Goal: Transaction & Acquisition: Purchase product/service

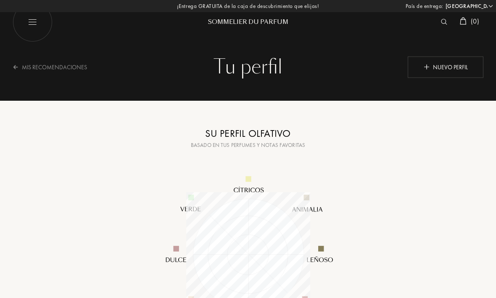
select select "ES"
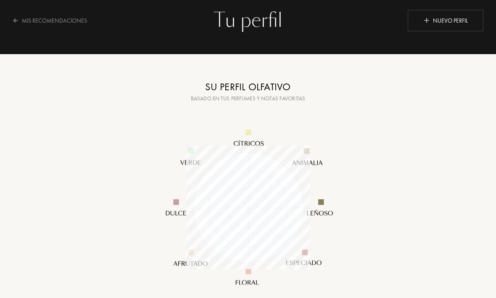
scroll to position [124, 124]
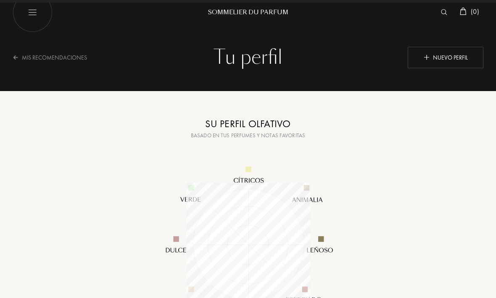
select select "ES"
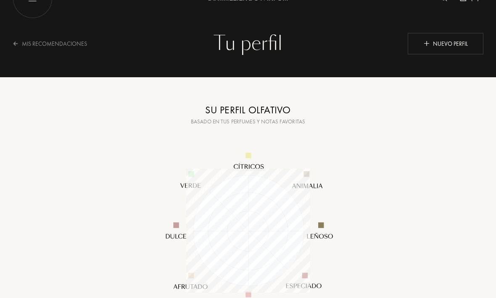
scroll to position [0, 0]
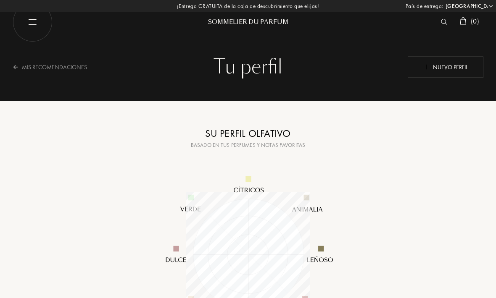
click at [455, 67] on div "Nuevo perfil" at bounding box center [445, 66] width 76 height 21
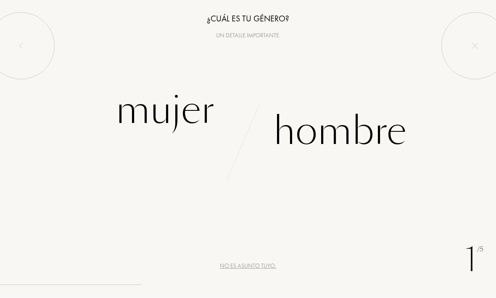
click at [152, 117] on div "Mujer" at bounding box center [165, 110] width 99 height 57
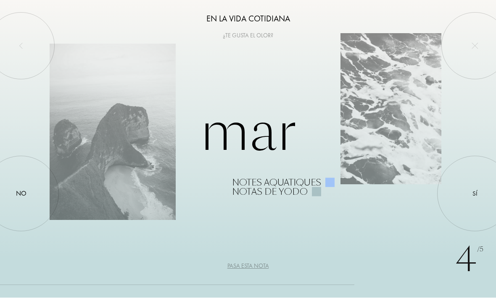
click at [265, 268] on div "Pasa esta nota" at bounding box center [248, 266] width 42 height 9
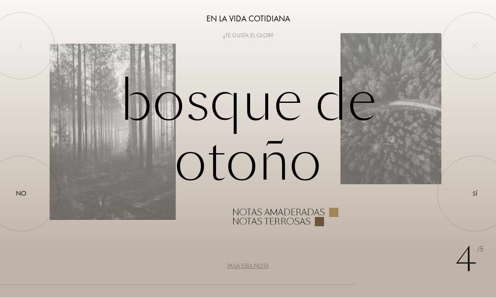
click at [262, 265] on div "Pasa esta nota" at bounding box center [248, 266] width 42 height 9
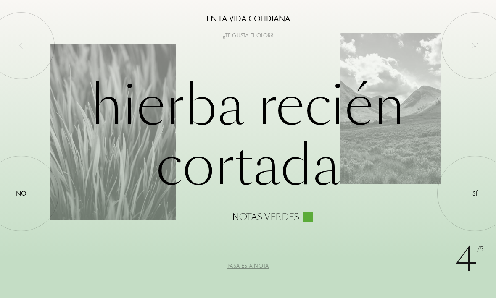
click at [263, 267] on div "Pasa esta nota" at bounding box center [248, 266] width 42 height 9
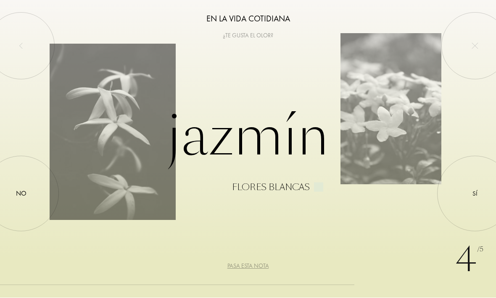
click at [475, 196] on div "Sí" at bounding box center [474, 194] width 5 height 10
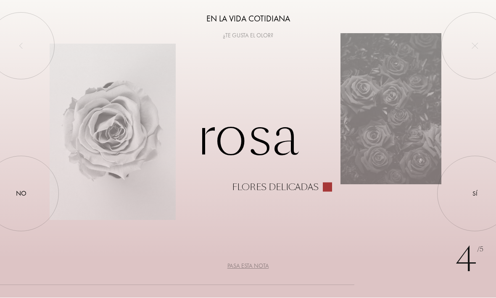
click at [475, 194] on div at bounding box center [475, 194] width 0 height 0
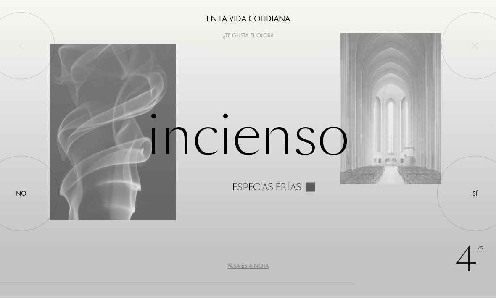
click at [476, 194] on div "Sí" at bounding box center [474, 194] width 5 height 10
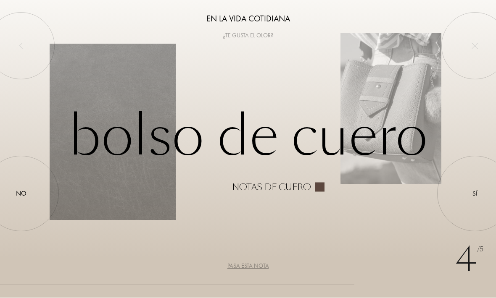
click at [21, 194] on div at bounding box center [21, 194] width 0 height 0
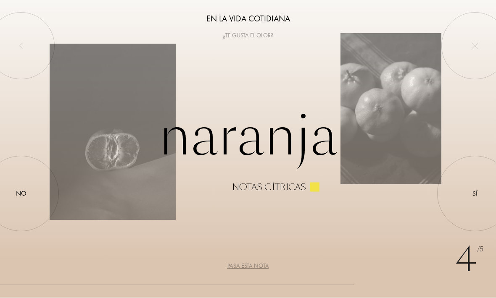
click at [475, 194] on div "Sí" at bounding box center [474, 194] width 5 height 10
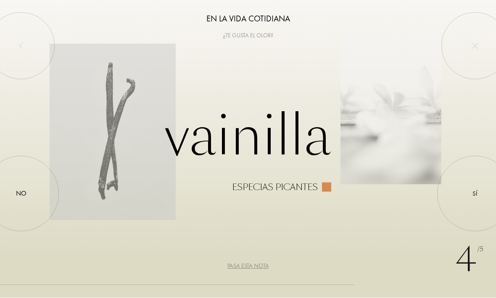
click at [20, 192] on div "No" at bounding box center [21, 194] width 11 height 10
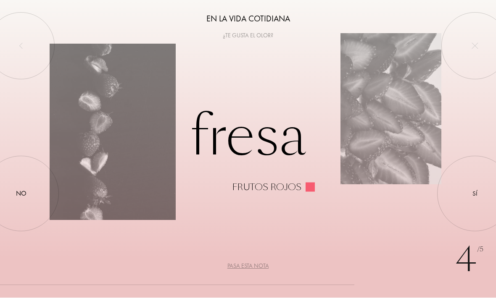
click at [19, 195] on div "No" at bounding box center [21, 194] width 11 height 10
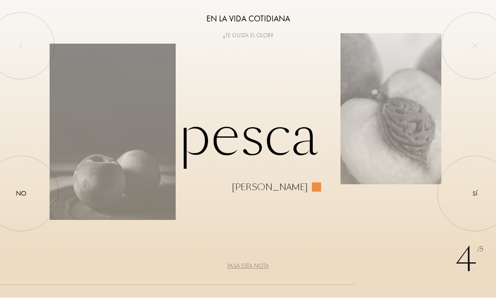
click at [18, 193] on div "No" at bounding box center [21, 194] width 11 height 10
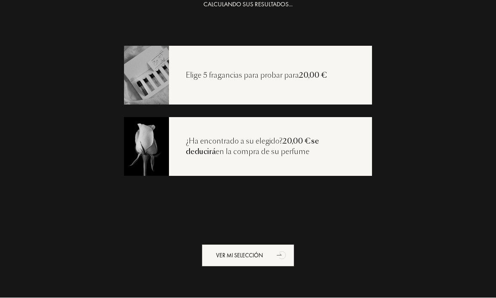
scroll to position [17, 0]
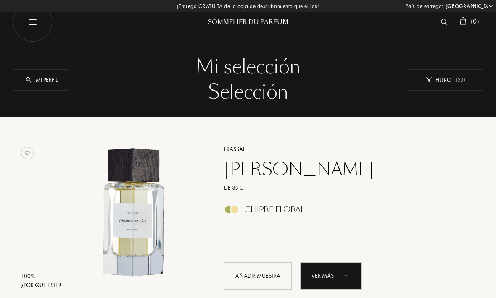
select select "ES"
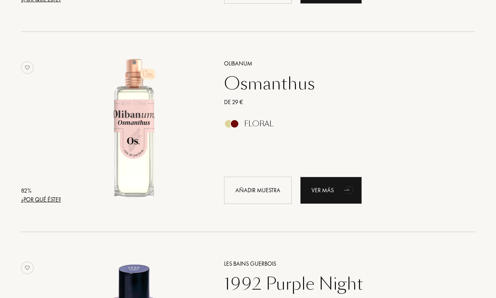
scroll to position [1311, 0]
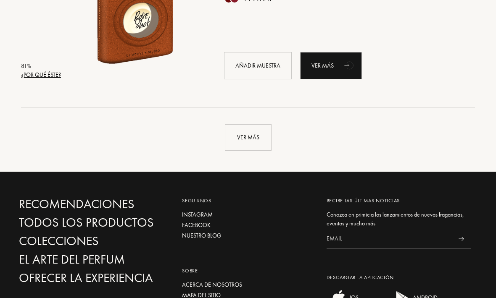
click at [254, 134] on div "Ver más" at bounding box center [248, 138] width 47 height 26
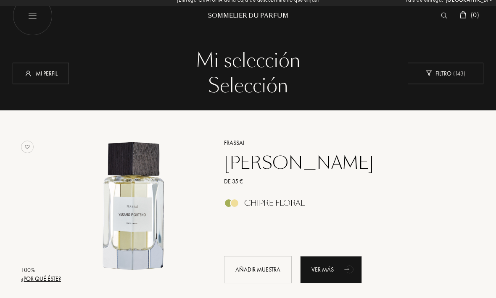
scroll to position [0, 0]
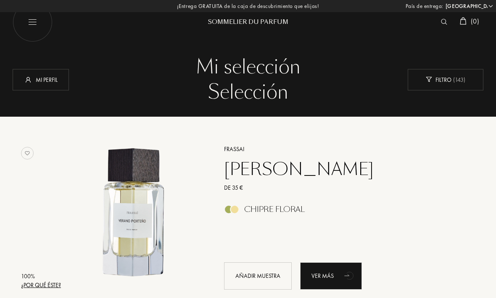
click at [32, 28] on img at bounding box center [33, 22] width 40 height 40
select select "ES"
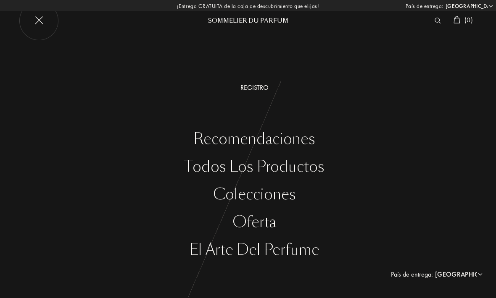
click at [301, 163] on div "Todos los productos" at bounding box center [254, 166] width 483 height 17
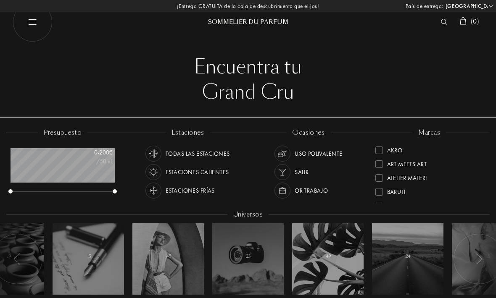
select select "ES"
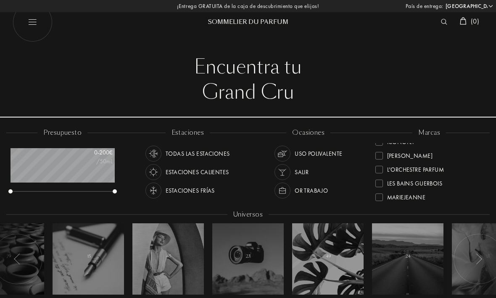
scroll to position [178, 0]
click at [378, 166] on div at bounding box center [379, 167] width 8 height 8
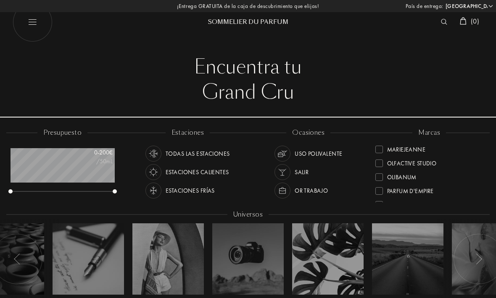
click at [382, 160] on div at bounding box center [379, 164] width 8 height 8
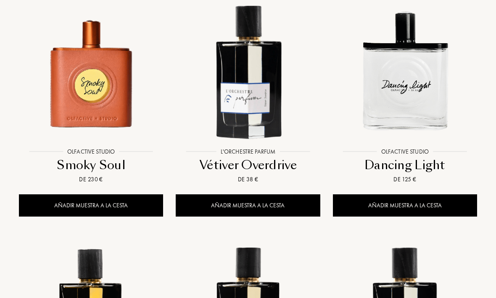
scroll to position [603, 0]
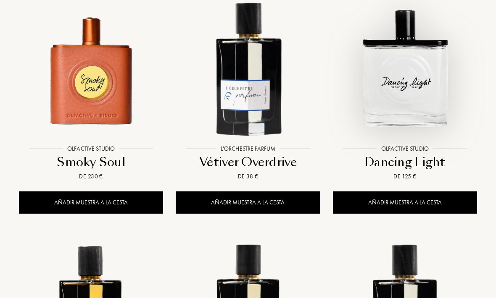
click at [436, 105] on img at bounding box center [404, 69] width 141 height 141
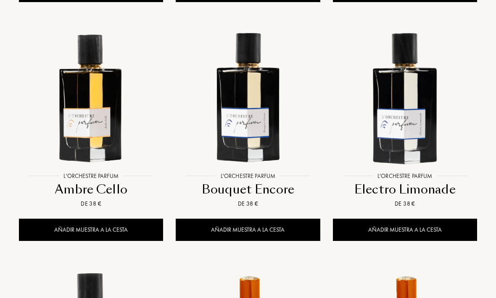
scroll to position [815, 0]
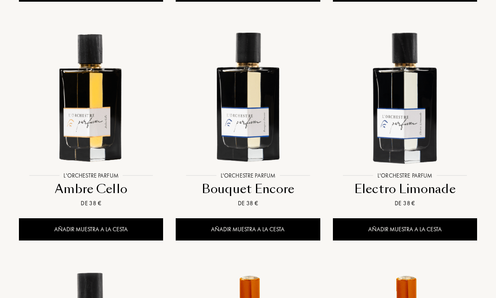
click at [85, 137] on img at bounding box center [91, 96] width 141 height 141
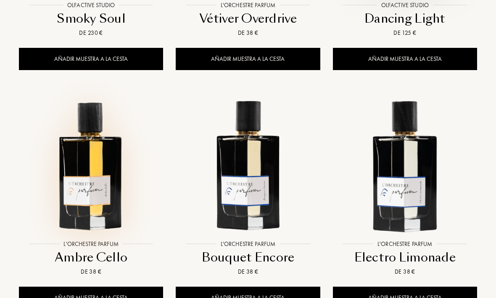
scroll to position [747, 0]
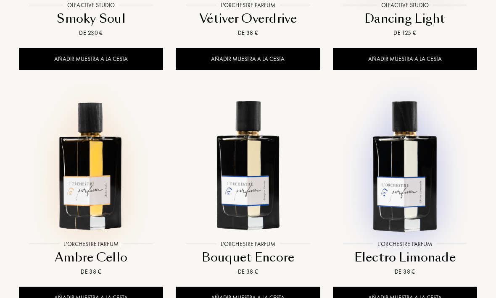
click at [420, 194] on img at bounding box center [404, 164] width 141 height 141
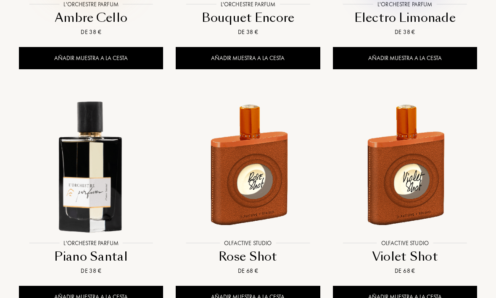
scroll to position [987, 0]
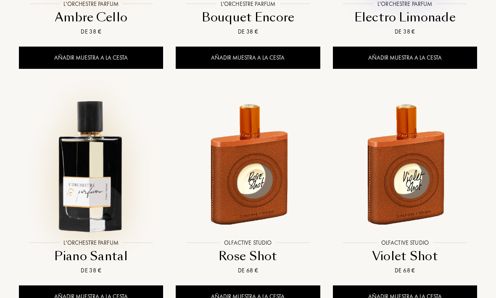
click at [86, 192] on img at bounding box center [91, 163] width 141 height 141
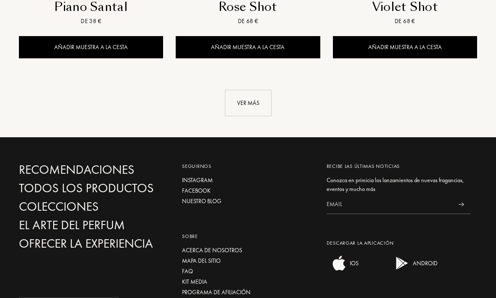
scroll to position [1236, 0]
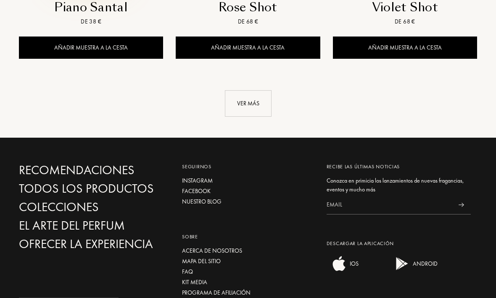
click at [229, 100] on div "Ver más" at bounding box center [248, 103] width 47 height 26
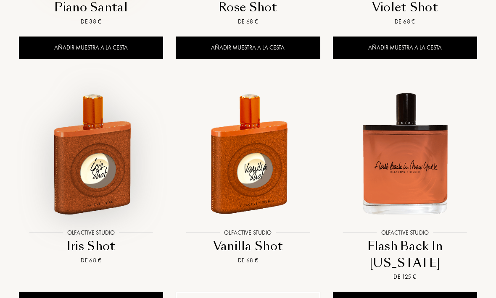
click at [77, 186] on img at bounding box center [91, 153] width 141 height 141
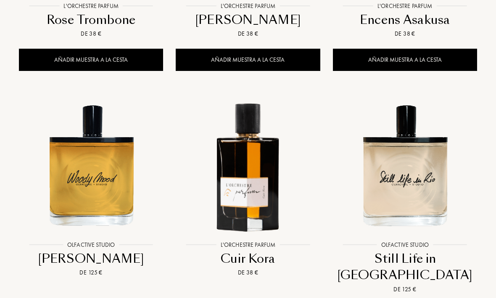
scroll to position [1958, 0]
click at [413, 179] on img at bounding box center [404, 165] width 141 height 141
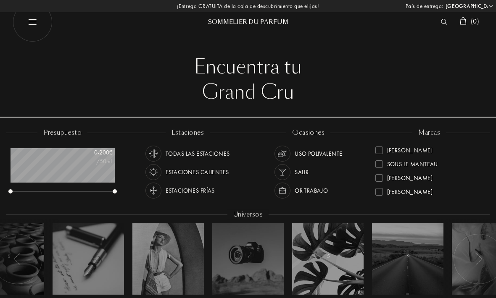
scroll to position [1985, 0]
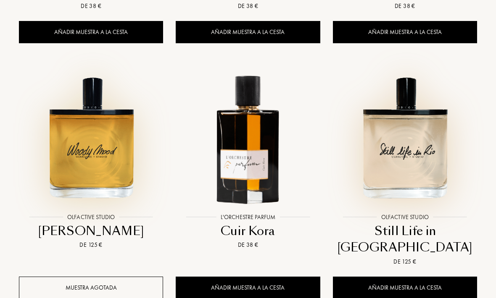
click at [83, 126] on img at bounding box center [91, 137] width 141 height 141
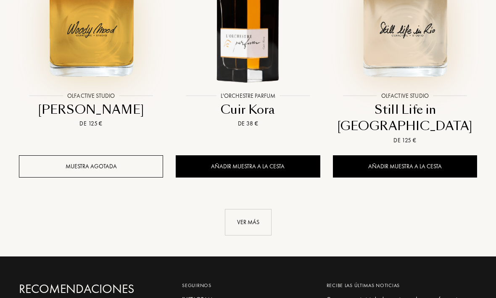
scroll to position [2121, 0]
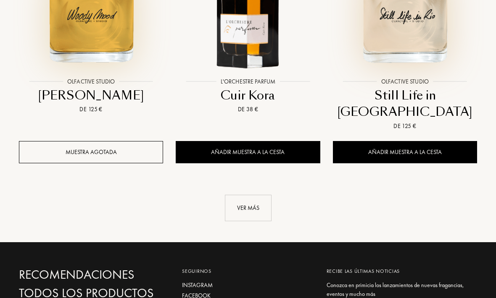
click at [258, 195] on div "Ver más" at bounding box center [248, 208] width 47 height 26
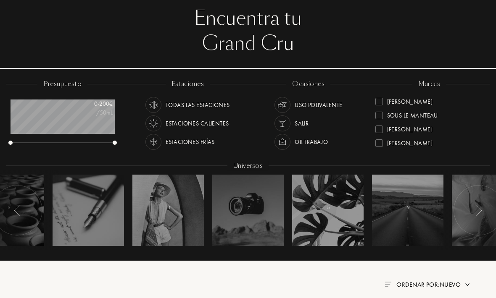
scroll to position [0, 0]
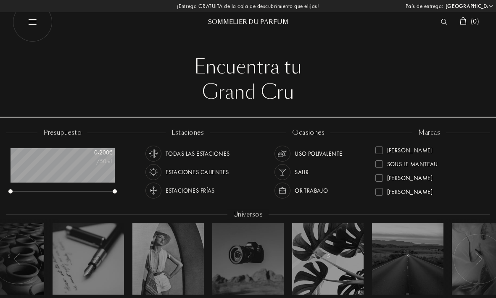
click at [463, 22] on img at bounding box center [463, 21] width 7 height 8
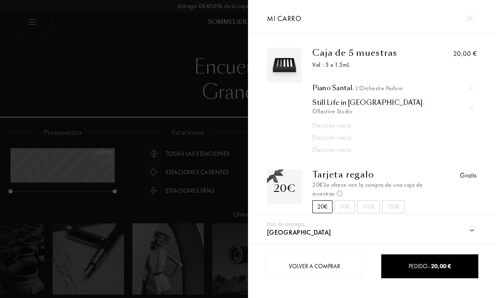
click at [467, 19] on img at bounding box center [469, 18] width 6 height 6
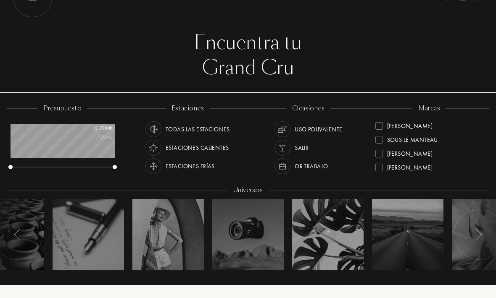
scroll to position [26, 0]
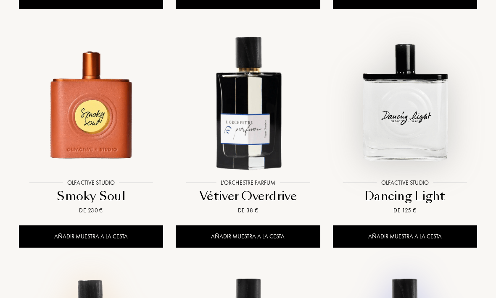
click at [436, 235] on div "Añadir muestra a la cesta" at bounding box center [405, 237] width 144 height 22
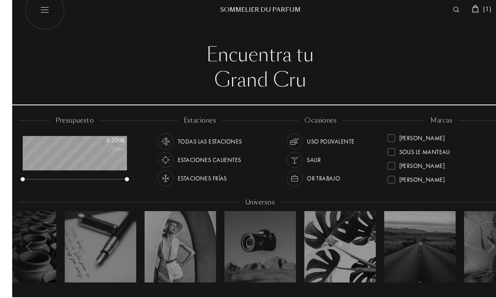
scroll to position [0, 0]
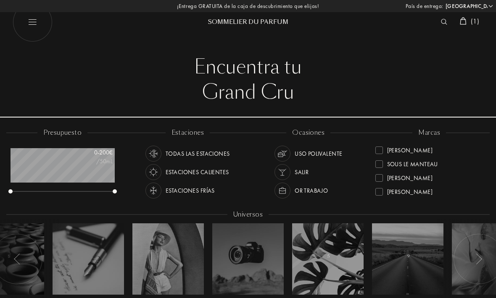
click at [465, 22] on img at bounding box center [463, 21] width 7 height 8
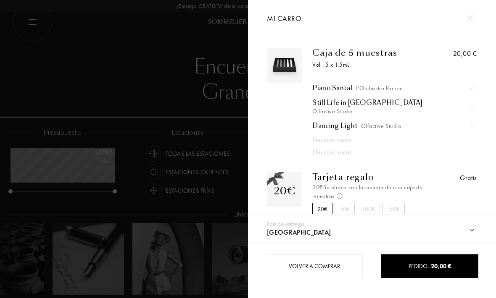
click at [472, 17] on img at bounding box center [469, 18] width 6 height 6
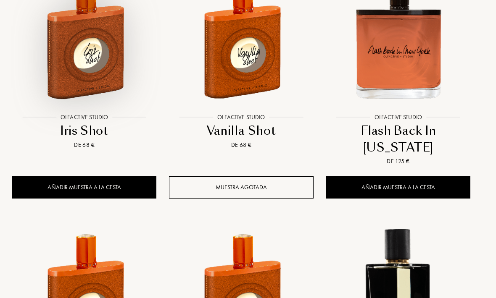
scroll to position [1351, 7]
click at [120, 177] on div "Añadir muestra a la cesta" at bounding box center [84, 188] width 144 height 22
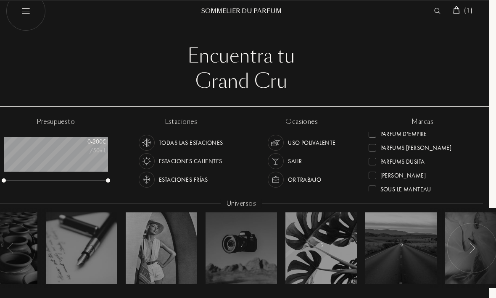
scroll to position [267, 0]
click at [416, 163] on div "Parfums Dusita" at bounding box center [402, 162] width 45 height 11
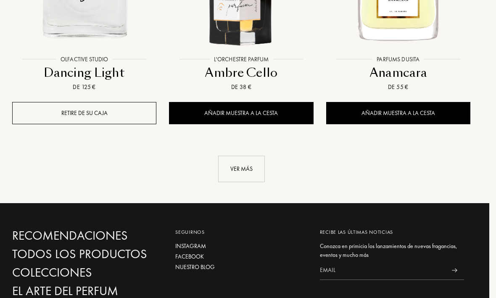
click at [249, 173] on div "Ver más" at bounding box center [241, 169] width 47 height 26
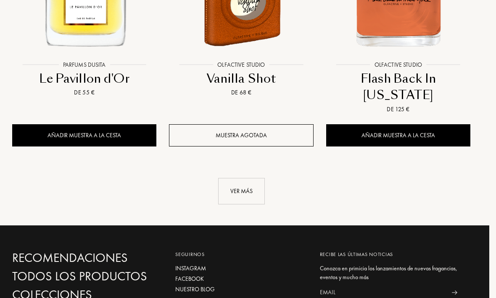
scroll to position [2129, 7]
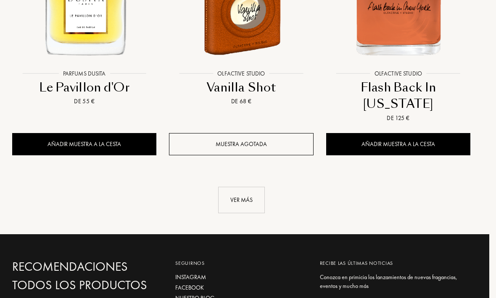
click at [244, 187] on div "Ver más" at bounding box center [241, 200] width 47 height 26
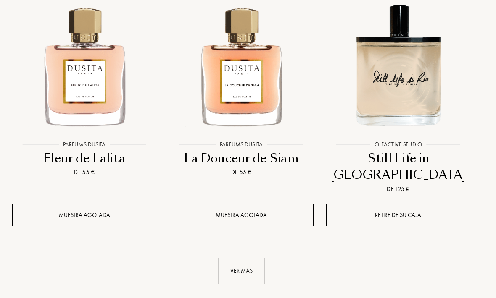
click at [246, 258] on div "Ver más" at bounding box center [241, 271] width 47 height 26
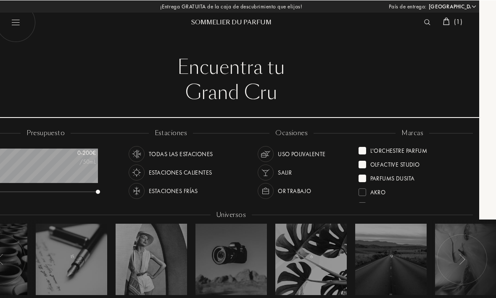
scroll to position [0, 17]
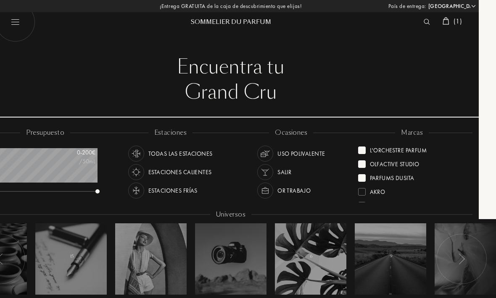
click at [426, 20] on img at bounding box center [426, 22] width 6 height 6
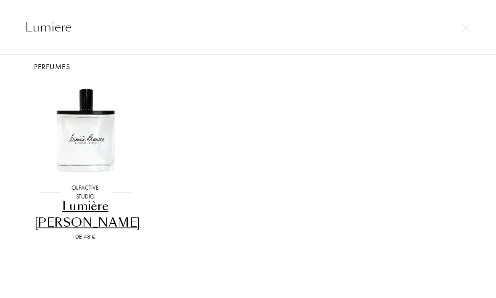
scroll to position [10, 0]
type input "Lumiere"
click at [68, 206] on div "Lumière [PERSON_NAME]" at bounding box center [85, 215] width 102 height 33
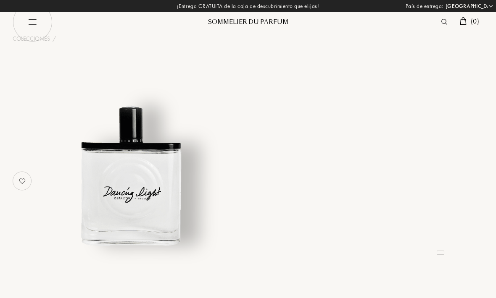
select select "ES"
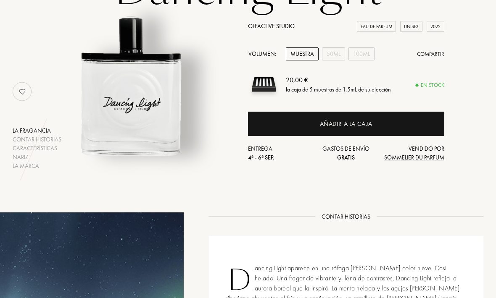
scroll to position [89, 0]
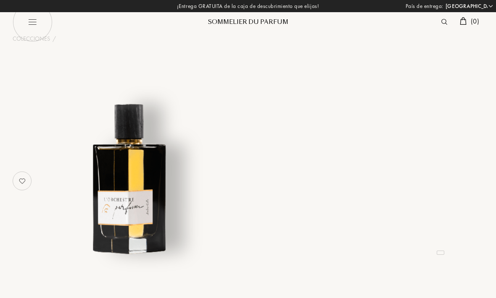
select select "ES"
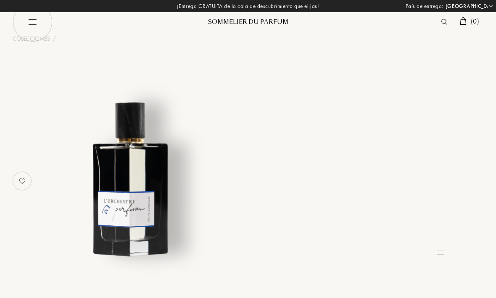
select select "ES"
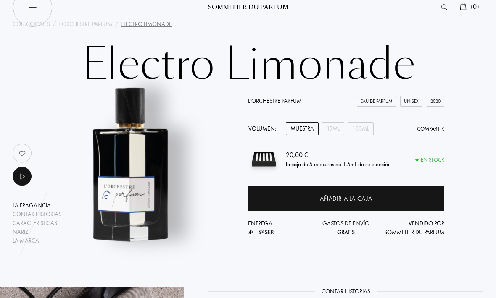
scroll to position [14, 0]
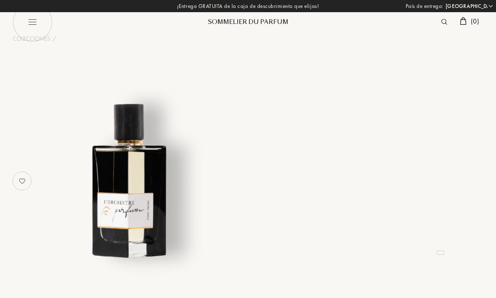
select select "ES"
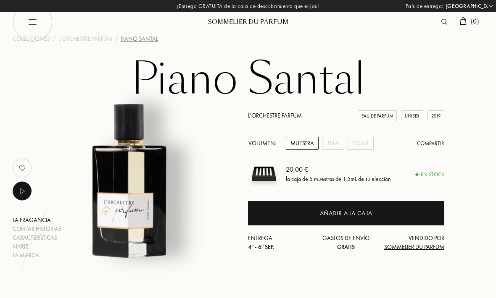
click at [368, 214] on div "Añadir a la caja" at bounding box center [346, 214] width 53 height 10
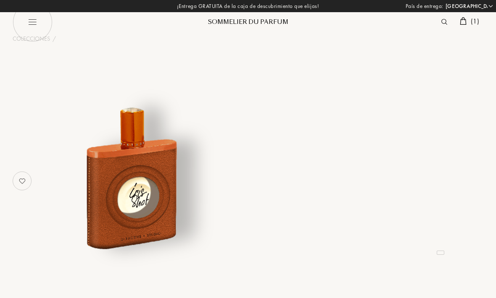
select select "ES"
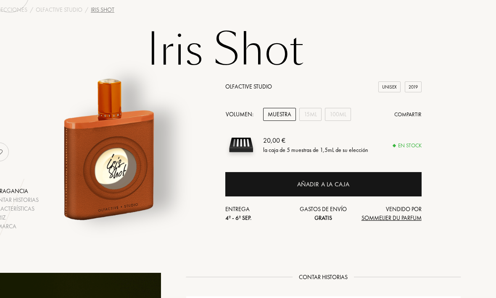
scroll to position [0, 23]
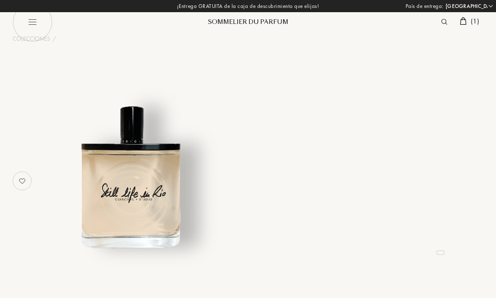
select select "ES"
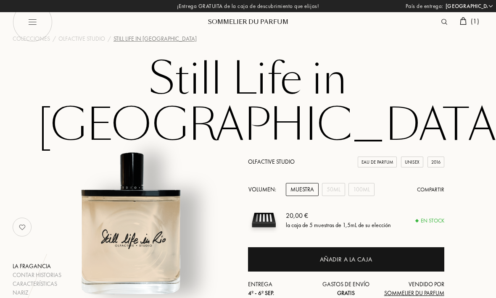
click at [371, 255] on div "Añadir a la caja" at bounding box center [346, 260] width 53 height 10
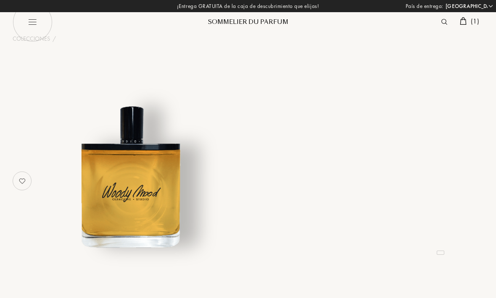
select select "ES"
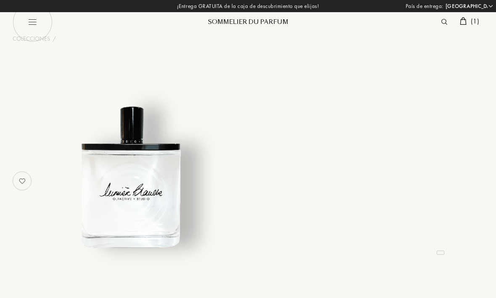
select select "ES"
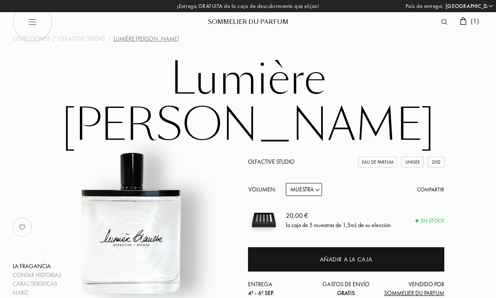
click at [369, 255] on div "Añadir a la caja" at bounding box center [346, 260] width 53 height 10
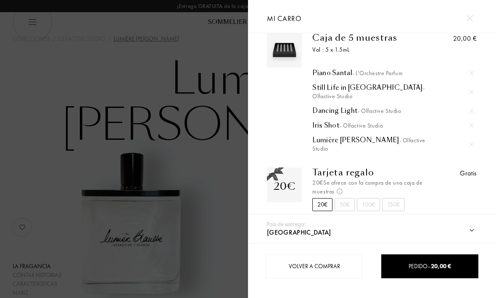
scroll to position [15, 0]
click at [452, 261] on div "Pedido – 20,00 €" at bounding box center [429, 267] width 97 height 24
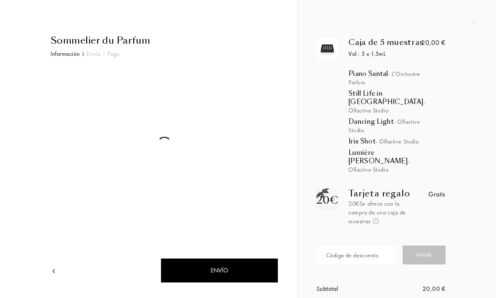
select select "ES"
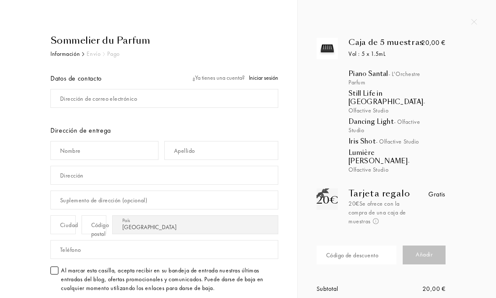
click at [489, 183] on div "Caja de 5 muestras Vol : 5 x 1.5mL Piano Santal - L'Orchestre Parfum Still Life…" at bounding box center [397, 195] width 186 height 315
click at [385, 246] on input "text" at bounding box center [356, 255] width 80 height 19
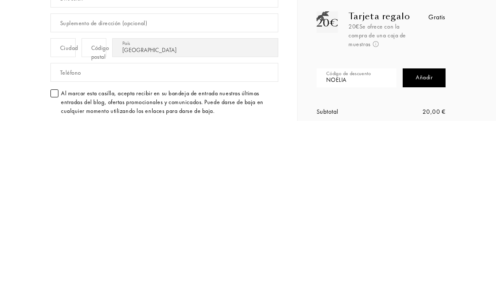
type input "NOELIA"
click at [432, 246] on div "Añadir" at bounding box center [423, 255] width 43 height 19
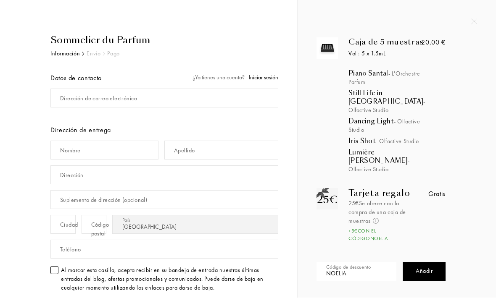
click at [273, 77] on span "Iniciar sesión" at bounding box center [263, 78] width 29 height 8
click at [66, 100] on div "Dirección de correo electrónico" at bounding box center [98, 99] width 77 height 9
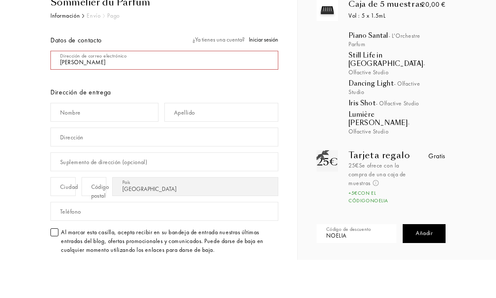
type input "J"
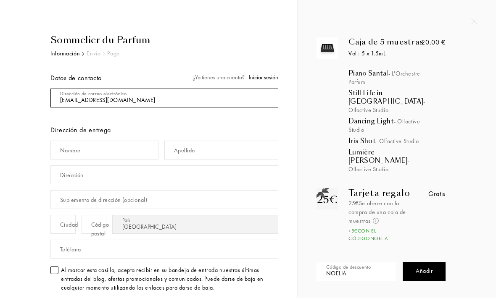
type input "janaunomail@gmail.com"
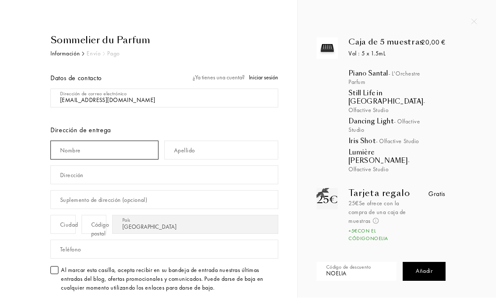
click at [141, 150] on input "text" at bounding box center [104, 150] width 108 height 19
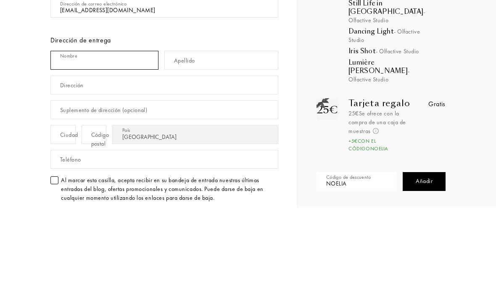
type input "Ana"
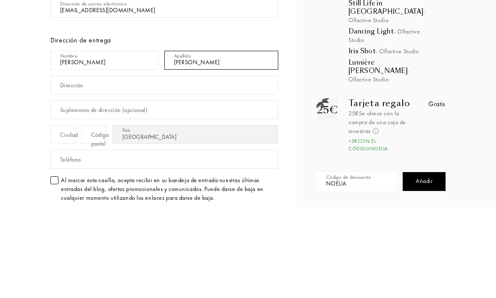
type input "Marín"
click at [61, 171] on div "Dirección" at bounding box center [72, 175] width 24 height 9
type input "Condesa Mencía 139"
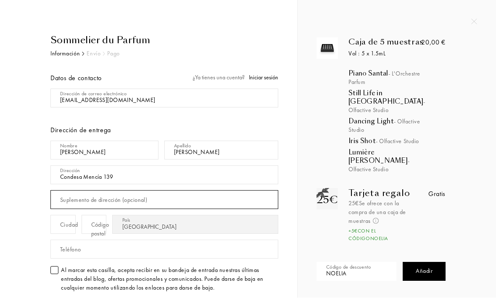
type input "9 E"
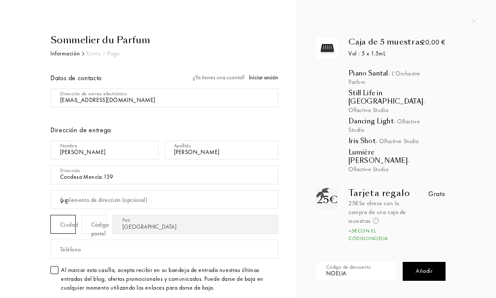
type input "Burgos"
type input "09006"
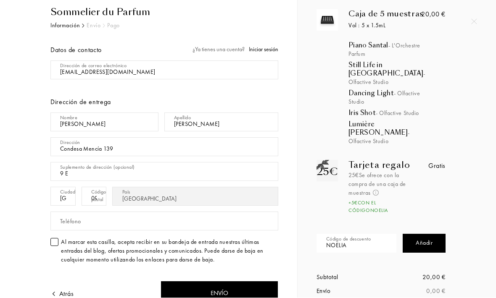
scroll to position [30, 0]
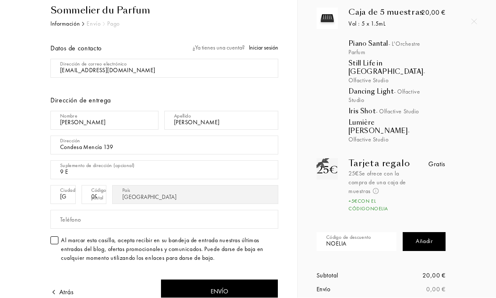
click at [63, 219] on div "Teléfono" at bounding box center [70, 220] width 21 height 9
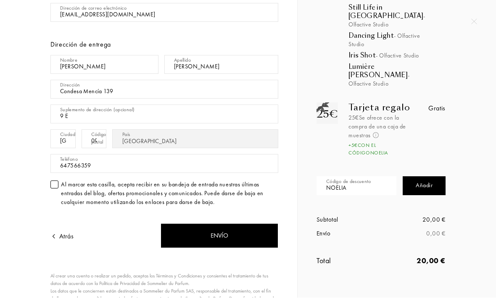
scroll to position [87, 0]
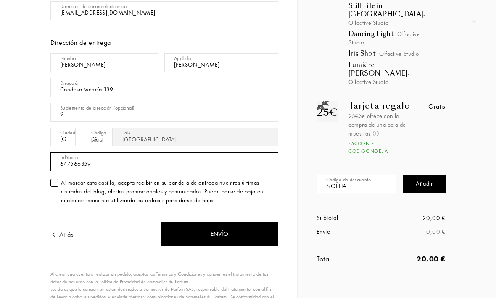
type input "647566359"
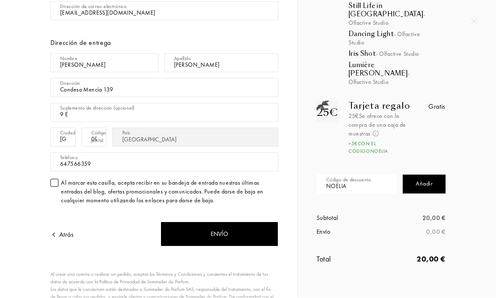
click at [195, 237] on div "Envío" at bounding box center [219, 234] width 118 height 25
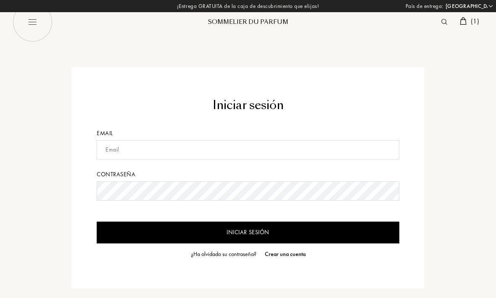
select select "ES"
click at [106, 153] on input "text" at bounding box center [248, 149] width 302 height 19
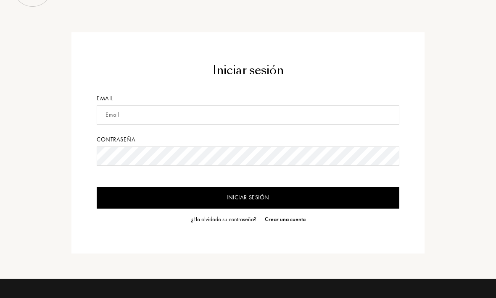
scroll to position [34, 0]
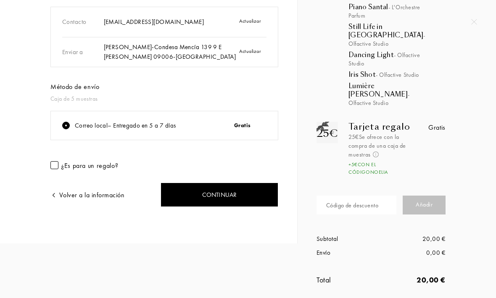
scroll to position [66, 0]
click at [211, 192] on div "Continuar" at bounding box center [219, 195] width 118 height 25
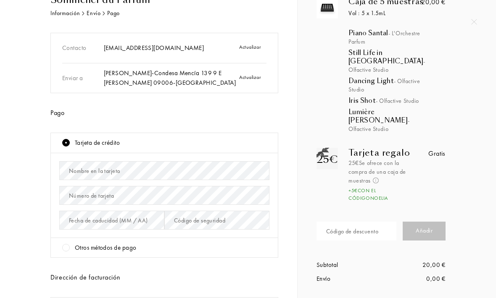
scroll to position [53, 0]
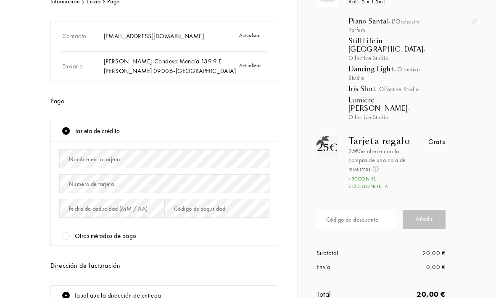
click at [72, 157] on div "Nombre en la tarjeta" at bounding box center [94, 159] width 51 height 9
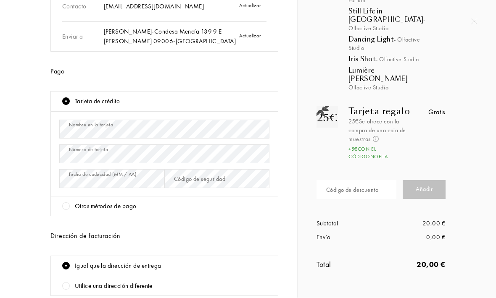
scroll to position [83, 0]
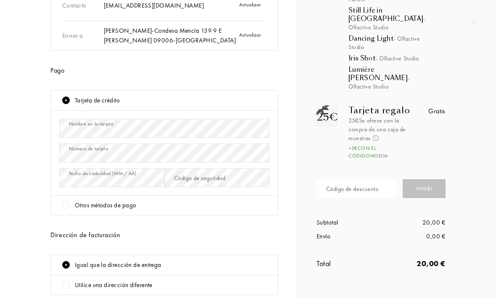
click at [177, 174] on div "Código de seguridad" at bounding box center [199, 178] width 51 height 9
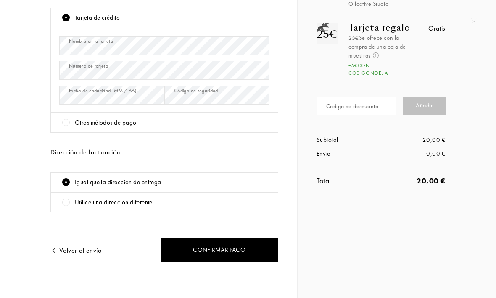
scroll to position [165, 0]
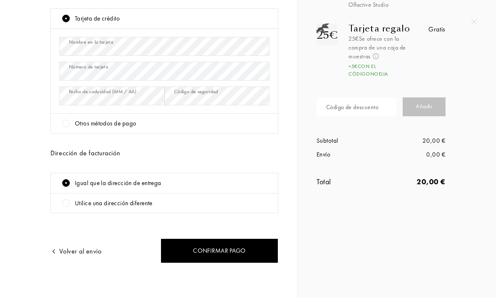
click at [200, 247] on div "Confirmar pago" at bounding box center [219, 251] width 118 height 25
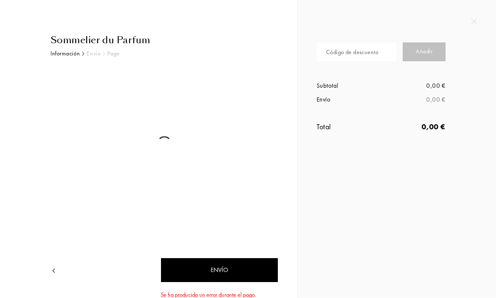
click at [211, 273] on div "Envío" at bounding box center [219, 270] width 118 height 25
click at [47, 265] on div "Sommelier du Parfum Información Envío Pago Envío" at bounding box center [161, 177] width 234 height 286
click at [54, 268] on img at bounding box center [53, 271] width 7 height 7
click at [52, 266] on div at bounding box center [54, 271] width 9 height 10
click at [53, 268] on img at bounding box center [53, 271] width 7 height 7
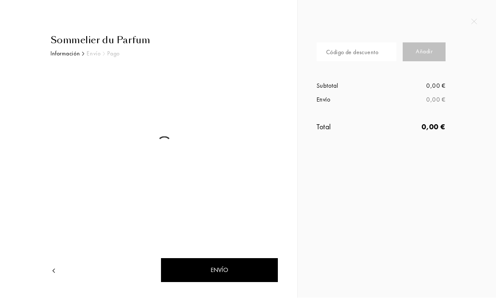
click at [51, 268] on img at bounding box center [53, 271] width 7 height 7
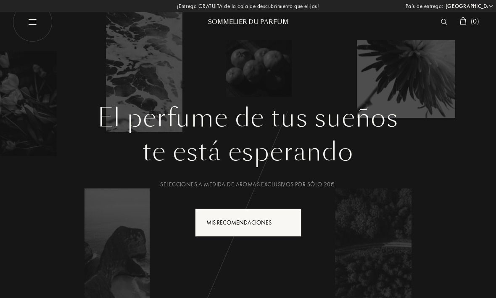
select select "ES"
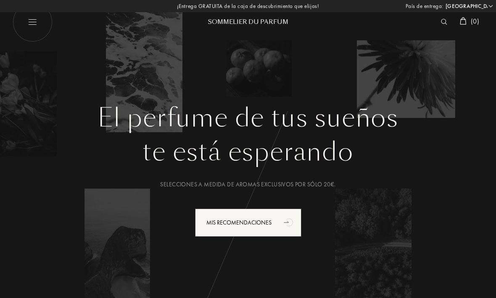
click at [468, 18] on div "( 0 )" at bounding box center [469, 21] width 28 height 11
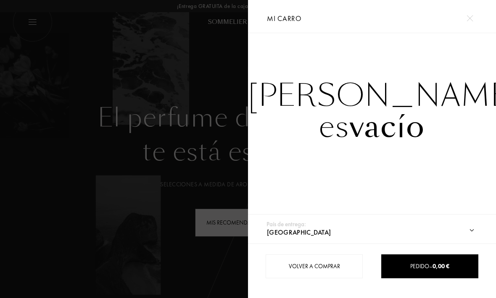
click at [338, 270] on div "Volver a comprar" at bounding box center [313, 267] width 97 height 24
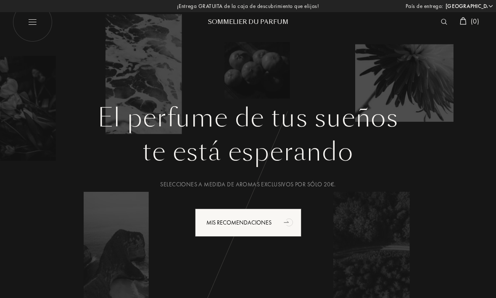
click at [32, 23] on img at bounding box center [33, 22] width 40 height 40
select select "ES"
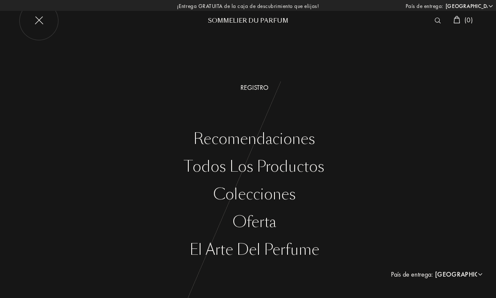
click at [34, 22] on img at bounding box center [39, 21] width 40 height 40
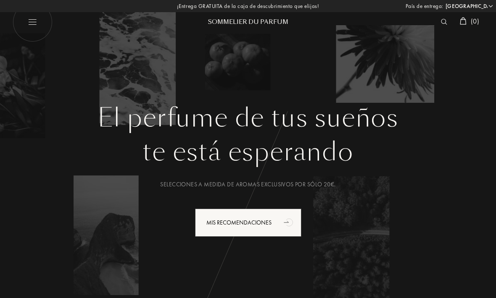
click at [29, 20] on img at bounding box center [33, 22] width 40 height 40
select select "ES"
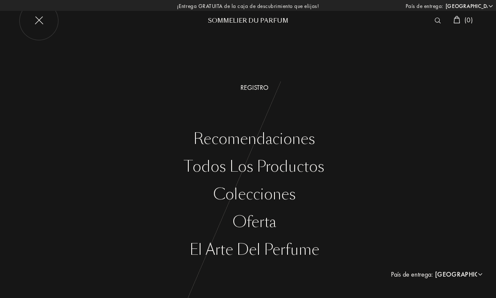
click at [301, 170] on div "Todos los productos" at bounding box center [254, 166] width 483 height 17
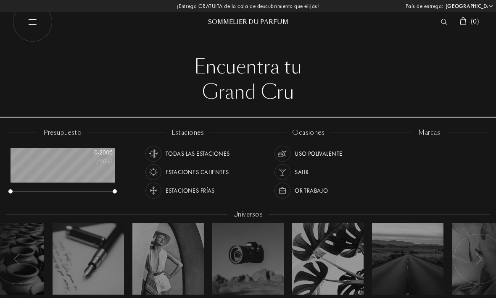
select select "ES"
click at [381, 168] on div at bounding box center [379, 169] width 8 height 8
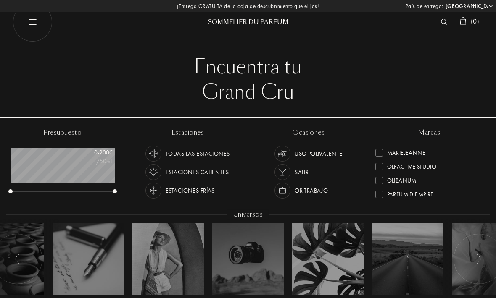
click at [383, 167] on div "Olfactive Studio" at bounding box center [405, 165] width 61 height 11
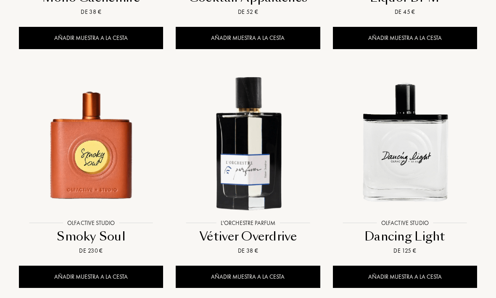
scroll to position [529, 0]
click at [436, 275] on div "Añadir muestra a la cesta" at bounding box center [405, 277] width 144 height 22
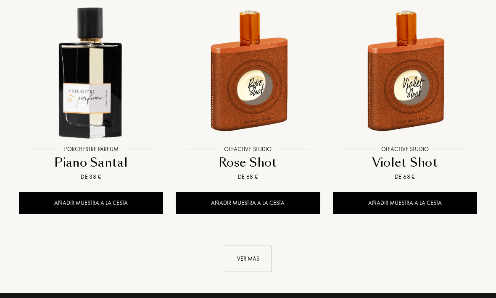
scroll to position [1081, 0]
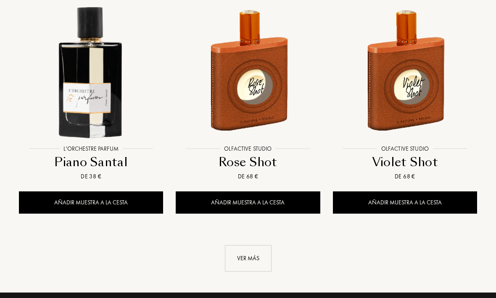
click at [68, 200] on div "Añadir muestra a la cesta" at bounding box center [91, 203] width 144 height 22
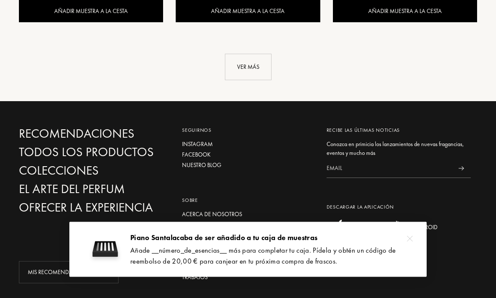
scroll to position [1246, 0]
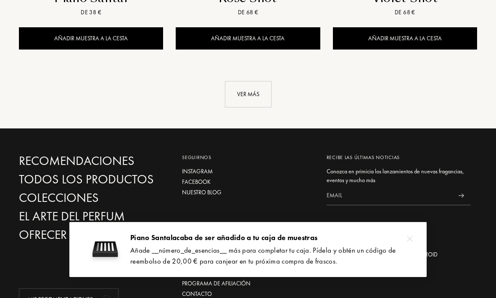
click at [237, 91] on div "Ver más" at bounding box center [248, 94] width 47 height 26
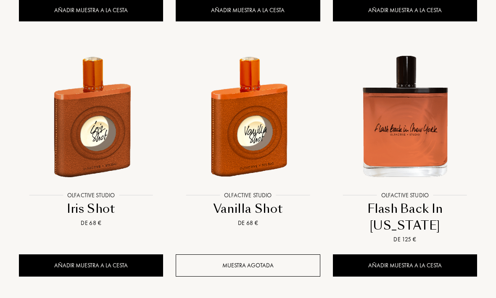
click at [69, 255] on div "Añadir muestra a la cesta" at bounding box center [91, 266] width 144 height 22
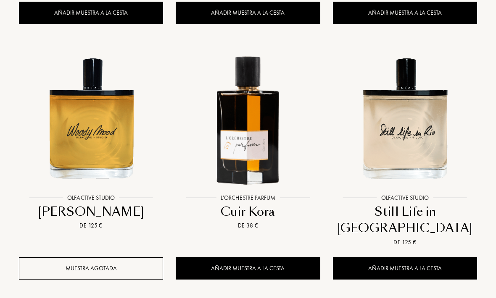
scroll to position [2005, 0]
click at [439, 258] on div "Añadir muestra a la cesta" at bounding box center [405, 269] width 144 height 22
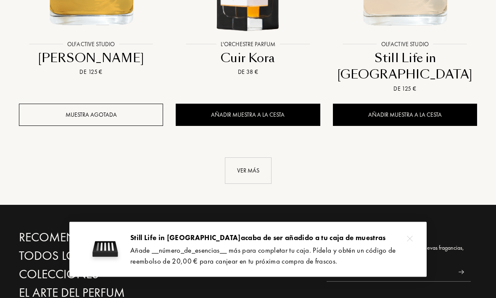
scroll to position [2158, 0]
click at [236, 158] on div "Ver más" at bounding box center [248, 171] width 47 height 26
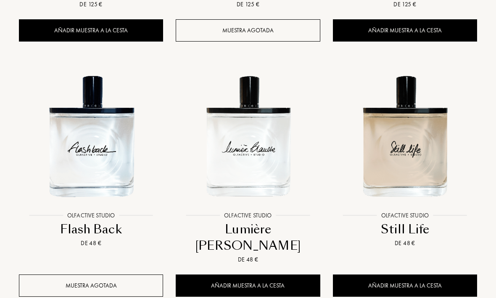
click at [207, 275] on div "Añadir muestra a la cesta" at bounding box center [248, 286] width 144 height 22
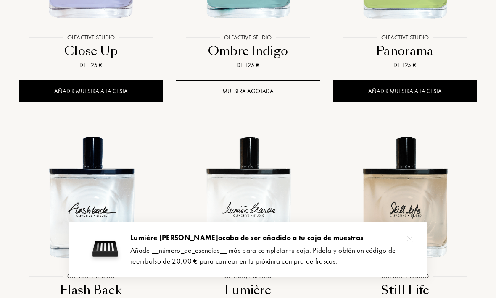
scroll to position [2419, 0]
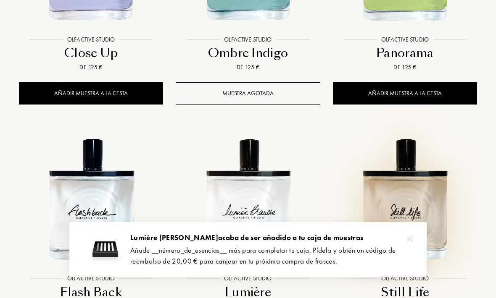
click at [425, 167] on img at bounding box center [404, 199] width 141 height 141
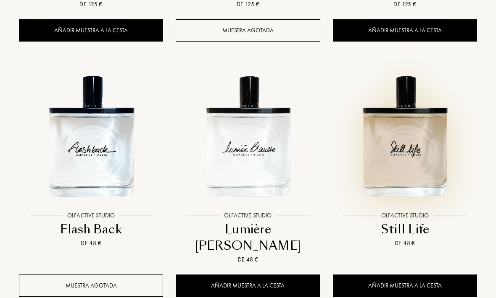
scroll to position [2482, 0]
click at [265, 131] on img at bounding box center [247, 136] width 141 height 141
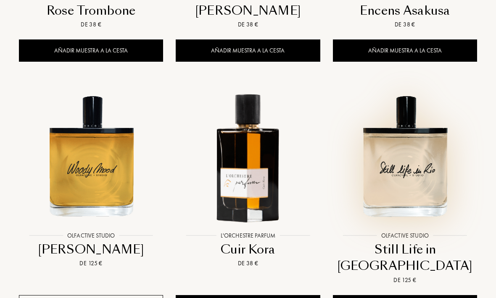
scroll to position [1967, 0]
click at [425, 171] on img at bounding box center [404, 156] width 141 height 141
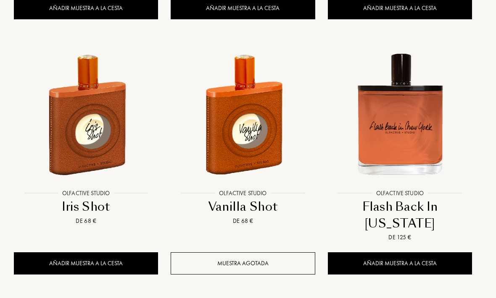
scroll to position [1275, 5]
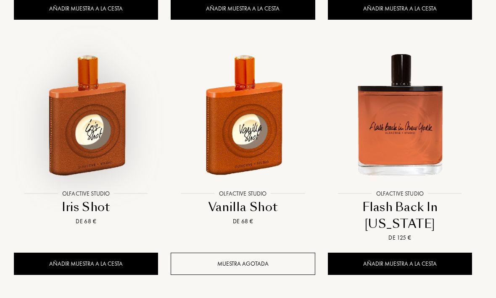
click at [75, 156] on img at bounding box center [86, 114] width 141 height 141
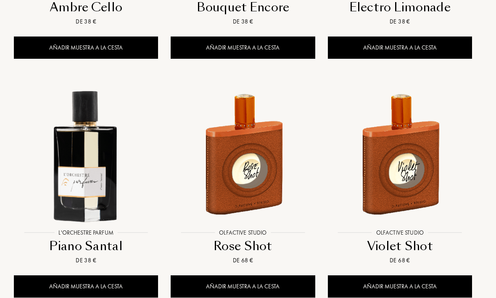
scroll to position [997, 5]
click at [81, 170] on img at bounding box center [86, 153] width 141 height 141
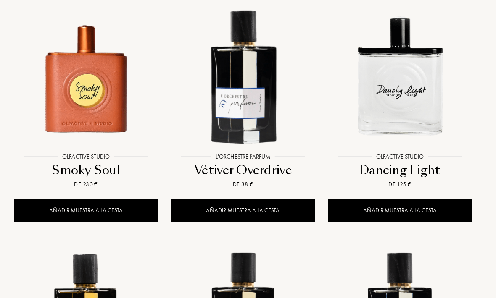
scroll to position [587, 5]
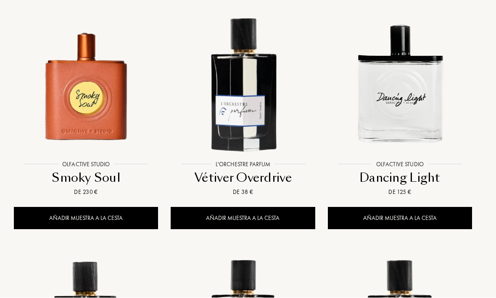
click at [422, 126] on img at bounding box center [399, 85] width 141 height 141
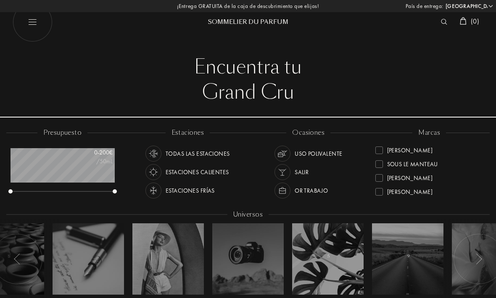
scroll to position [588, 5]
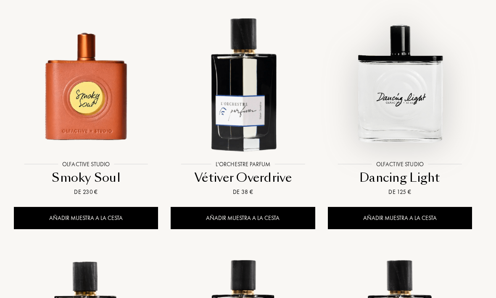
click at [418, 125] on img at bounding box center [399, 84] width 141 height 141
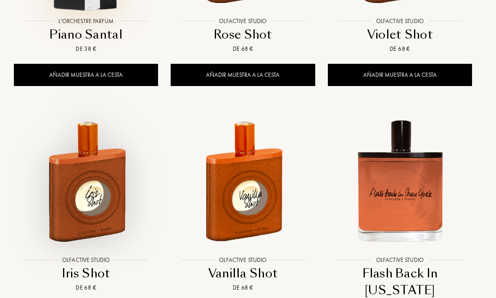
scroll to position [1212, 5]
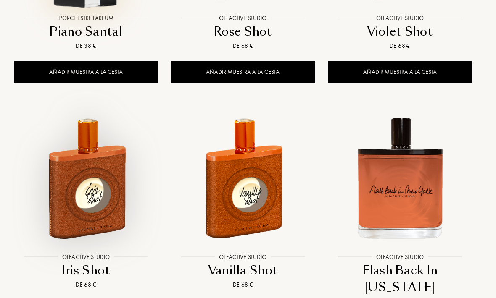
click at [88, 196] on img at bounding box center [86, 178] width 141 height 141
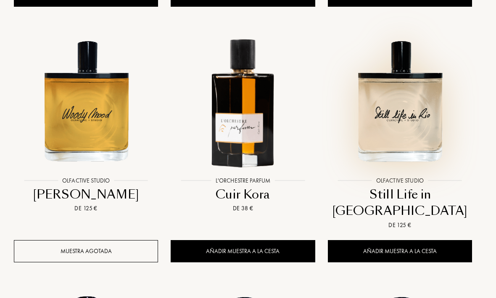
scroll to position [2055, 5]
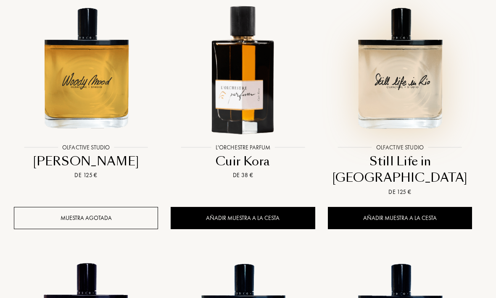
click at [412, 89] on img at bounding box center [399, 68] width 141 height 141
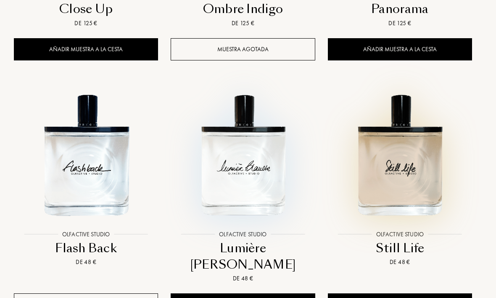
scroll to position [2463, 5]
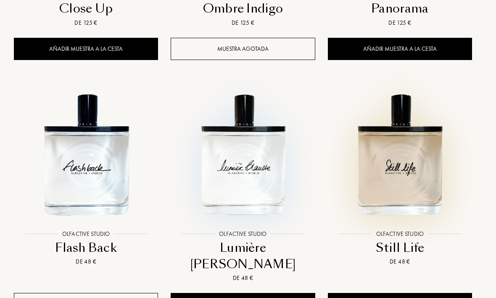
click at [220, 164] on img at bounding box center [242, 154] width 141 height 141
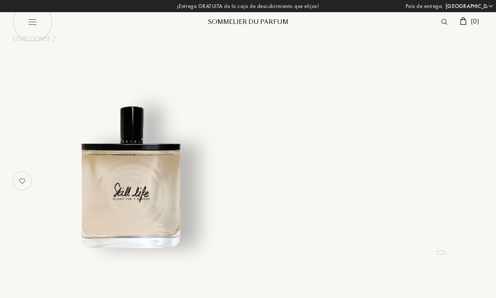
select select "ES"
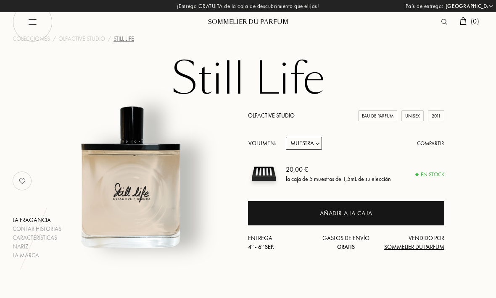
click at [464, 20] on img at bounding box center [463, 21] width 7 height 8
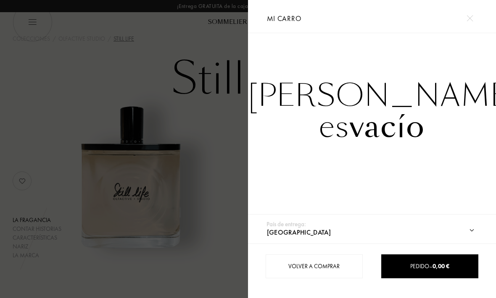
click at [350, 265] on div "Volver a comprar" at bounding box center [313, 267] width 97 height 24
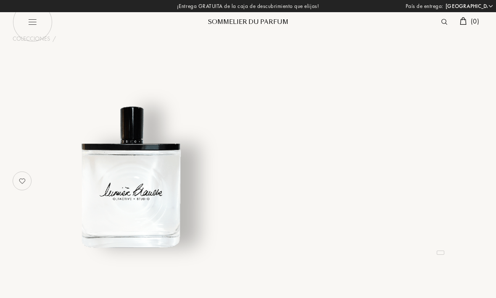
select select "ES"
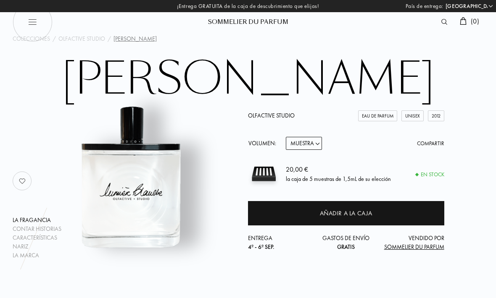
click at [359, 213] on div "Añadir a la caja" at bounding box center [346, 214] width 53 height 10
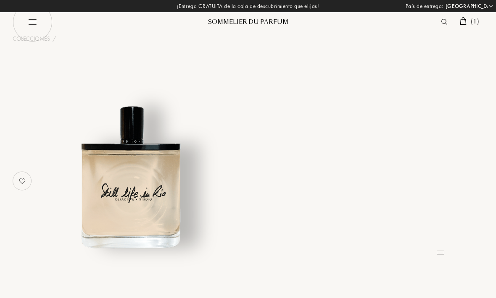
select select "ES"
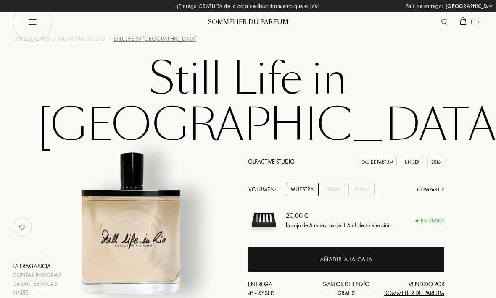
click at [376, 247] on div "Añadir a la caja" at bounding box center [346, 259] width 196 height 24
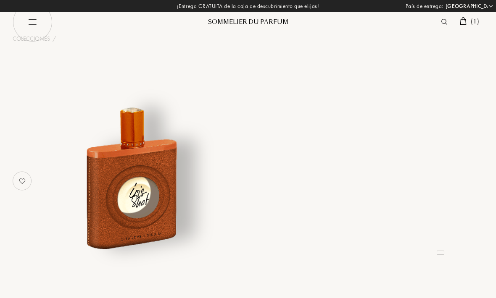
select select "ES"
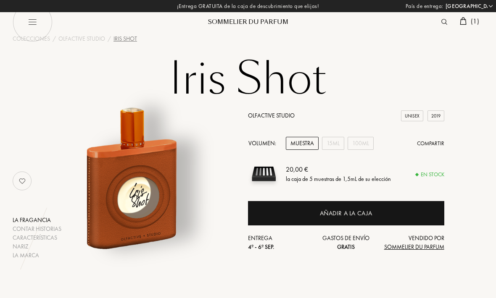
click at [364, 210] on div "Añadir a la caja" at bounding box center [346, 214] width 53 height 10
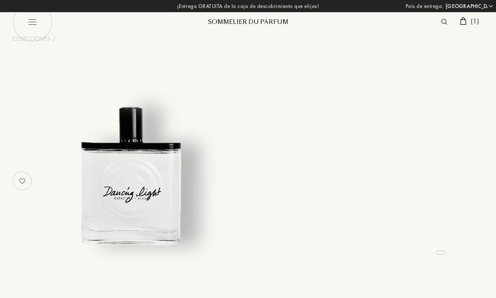
select select "ES"
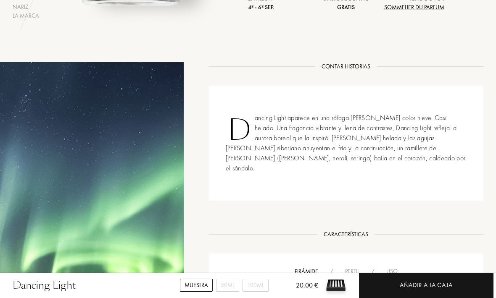
scroll to position [216, 0]
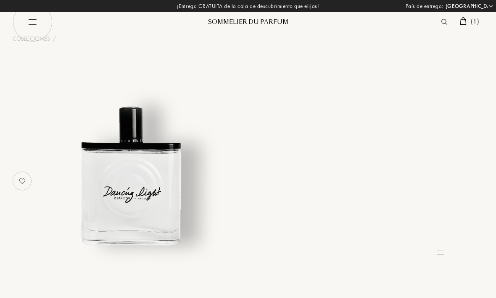
select select "ES"
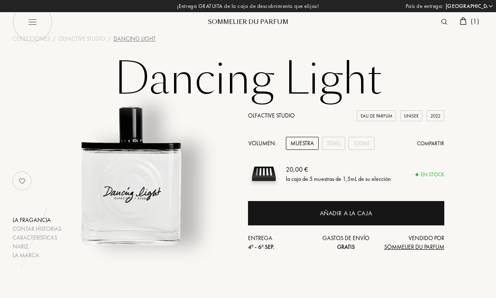
click at [384, 209] on div "Añadir a la caja" at bounding box center [346, 213] width 196 height 24
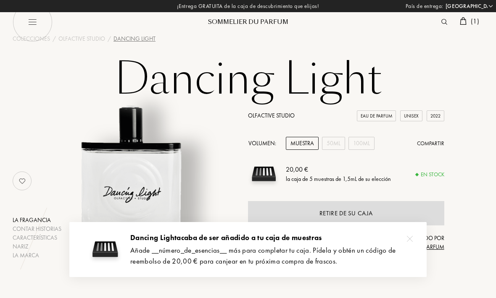
click at [464, 21] on img at bounding box center [463, 21] width 7 height 8
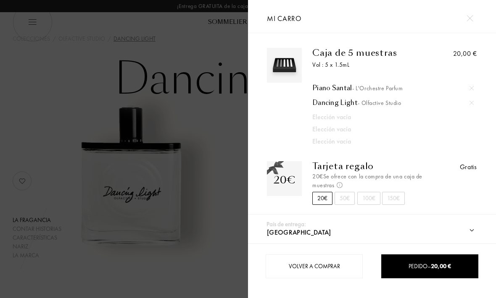
click at [467, 21] on img at bounding box center [469, 18] width 6 height 6
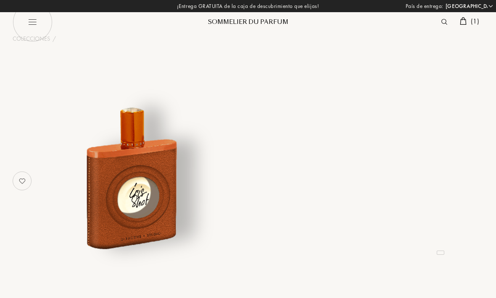
select select "ES"
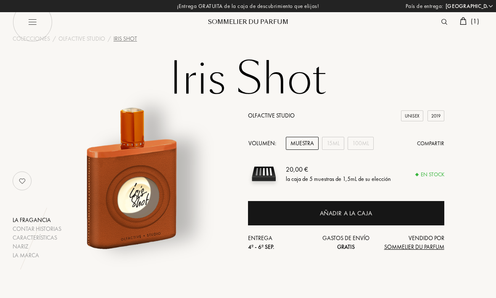
click at [357, 213] on div "Añadir a la caja" at bounding box center [346, 214] width 53 height 10
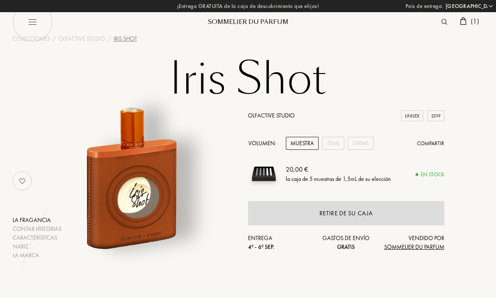
click at [460, 21] on img at bounding box center [463, 21] width 7 height 8
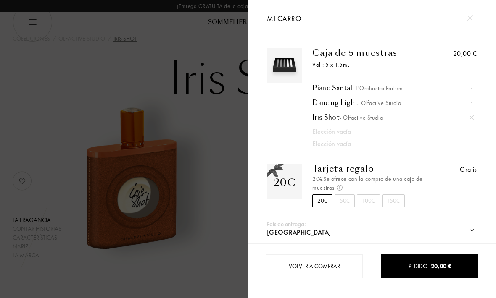
click at [128, 88] on div at bounding box center [124, 149] width 248 height 298
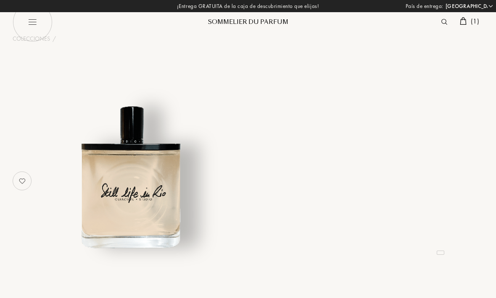
select select "ES"
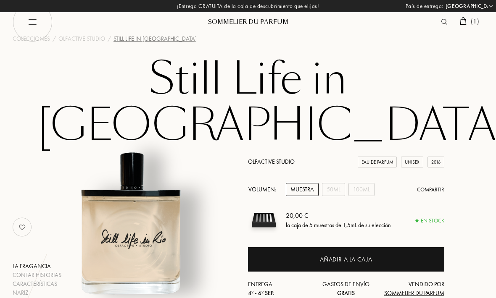
click at [366, 255] on div "Añadir a la caja" at bounding box center [346, 260] width 53 height 10
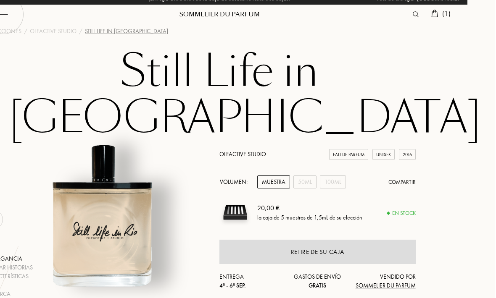
scroll to position [0, 27]
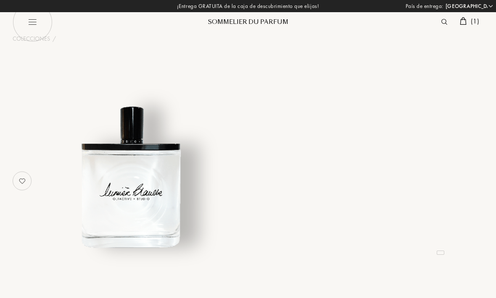
select select "ES"
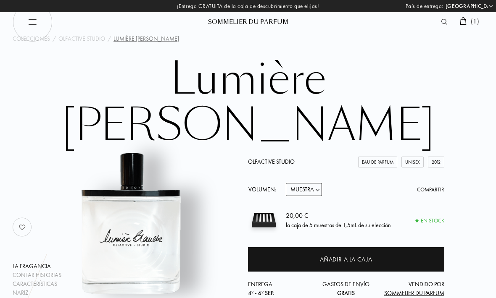
click at [370, 255] on div "Añadir a la caja" at bounding box center [346, 260] width 53 height 10
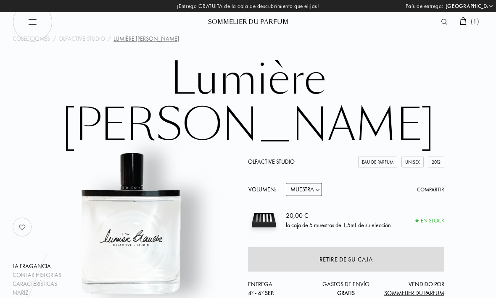
click at [462, 22] on img at bounding box center [463, 21] width 7 height 8
